Goal: Task Accomplishment & Management: Complete application form

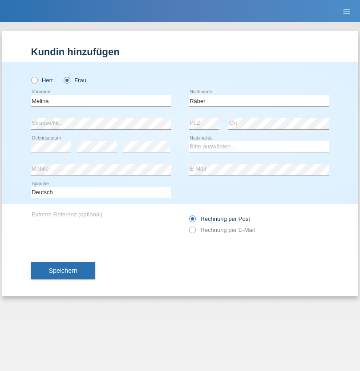
type input "Räber"
select select "CH"
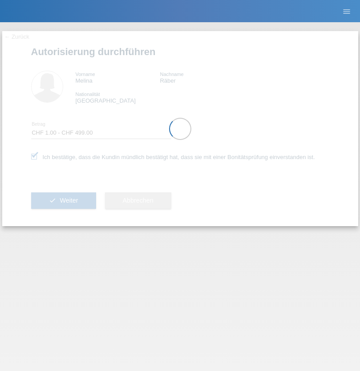
select select "1"
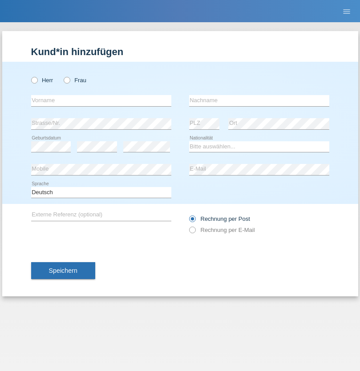
radio input "true"
click at [101, 100] on input "text" at bounding box center [101, 100] width 140 height 11
type input "naime"
click at [259, 100] on input "text" at bounding box center [259, 100] width 140 height 11
type input "llugiqi"
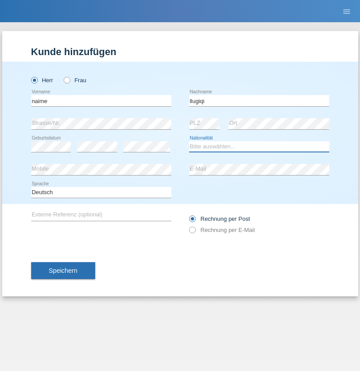
select select "CH"
radio input "true"
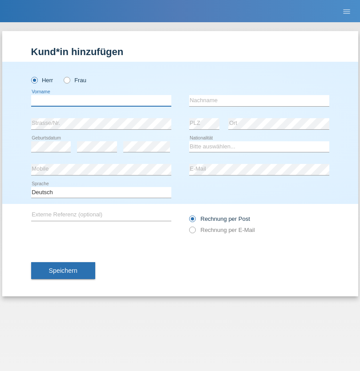
click at [101, 100] on input "text" at bounding box center [101, 100] width 140 height 11
type input "Shaban"
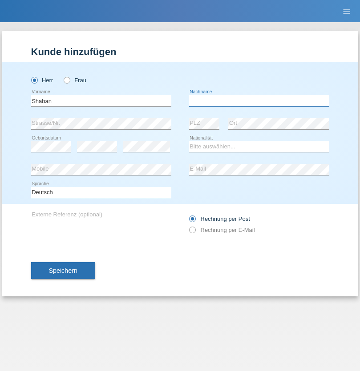
click at [259, 100] on input "text" at bounding box center [259, 100] width 140 height 11
type input "llugiqi"
select select "CH"
radio input "true"
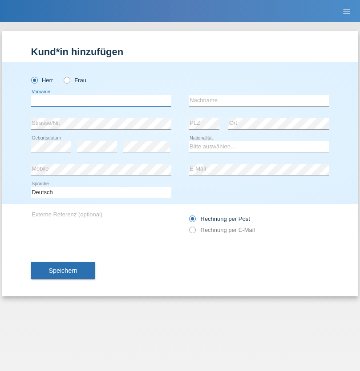
click at [101, 100] on input "text" at bounding box center [101, 100] width 140 height 11
type input "[PERSON_NAME]"
click at [259, 100] on input "text" at bounding box center [259, 100] width 140 height 11
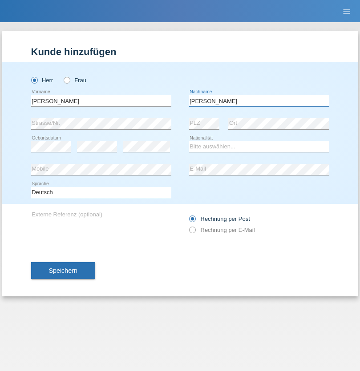
type input "[PERSON_NAME]"
select select "CH"
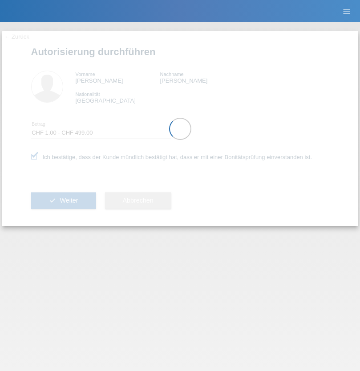
select select "1"
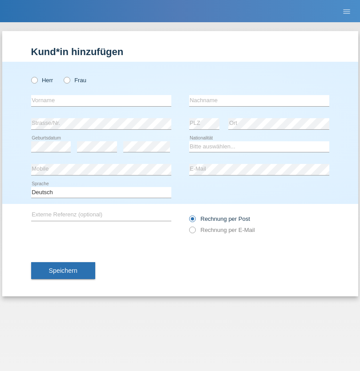
radio input "true"
click at [101, 100] on input "text" at bounding box center [101, 100] width 140 height 11
type input "[PERSON_NAME]"
click at [259, 100] on input "text" at bounding box center [259, 100] width 140 height 11
type input "Reolon"
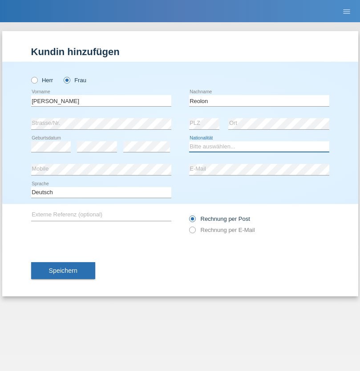
select select "CH"
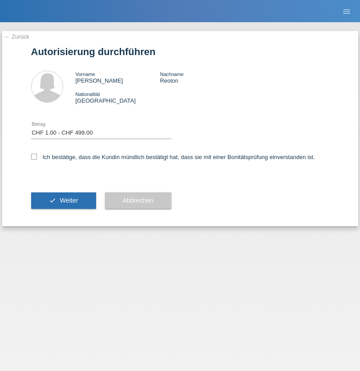
select select "1"
checkbox input "true"
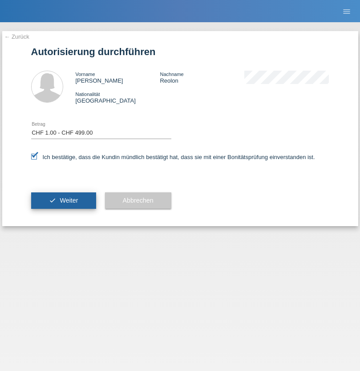
click at [63, 201] on span "Weiter" at bounding box center [69, 200] width 18 height 7
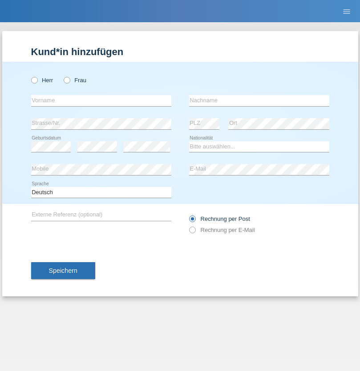
radio input "true"
click at [101, 100] on input "text" at bounding box center [101, 100] width 140 height 11
type input "Omar"
click at [259, 100] on input "text" at bounding box center [259, 100] width 140 height 11
type input "Sakhi"
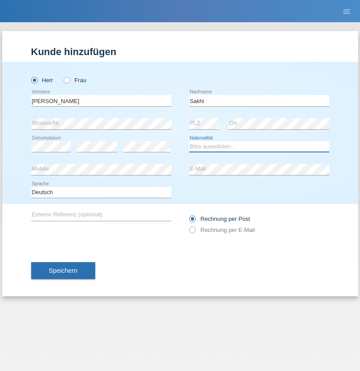
select select "IT"
select select "C"
select select "24"
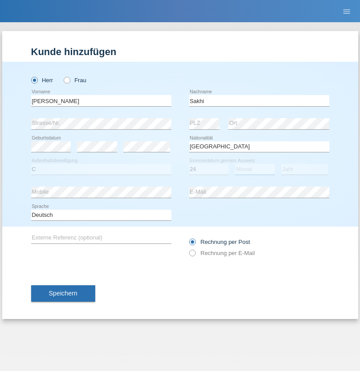
select select "10"
select select "2021"
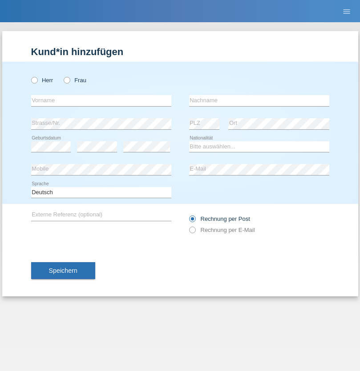
radio input "true"
click at [101, 100] on input "text" at bounding box center [101, 100] width 140 height 11
type input "[PERSON_NAME]"
click at [259, 100] on input "text" at bounding box center [259, 100] width 140 height 11
type input "Patera"
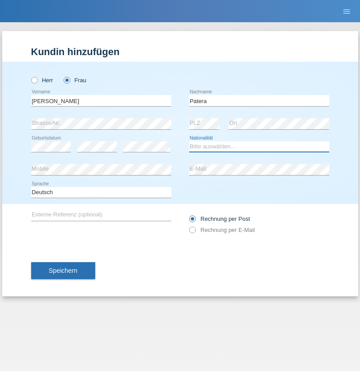
select select "CH"
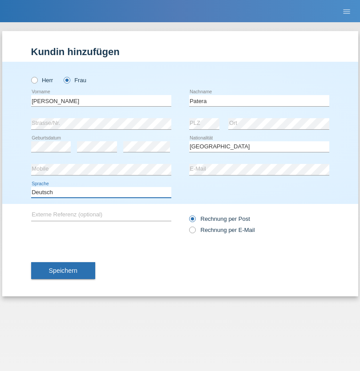
select select "en"
